Goal: Find contact information: Find contact information

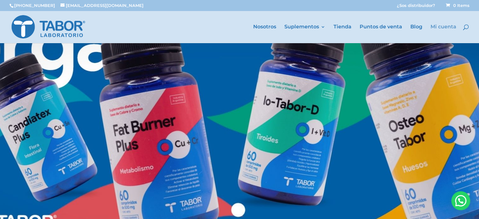
click at [442, 27] on link "Mi cuenta" at bounding box center [444, 34] width 26 height 19
click at [265, 26] on link "Nosotros" at bounding box center [264, 34] width 23 height 19
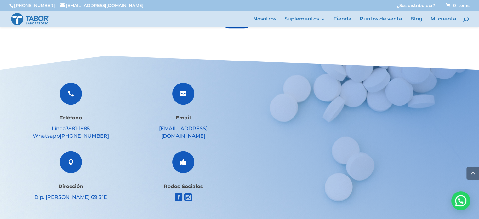
scroll to position [1080, 0]
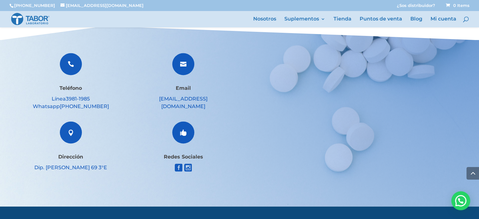
click at [70, 70] on span "" at bounding box center [71, 64] width 22 height 22
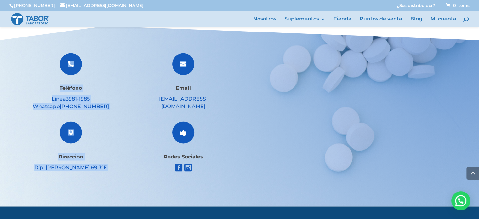
drag, startPoint x: 56, startPoint y: 62, endPoint x: 144, endPoint y: 94, distance: 93.3
click at [144, 94] on div " Teléfono Línea [PHONE_NUMBER] Whatsapp [PHONE_NUMBER]  Dirección Dip. [PERSO…" at bounding box center [239, 115] width 426 height 144
